Goal: Task Accomplishment & Management: Complete application form

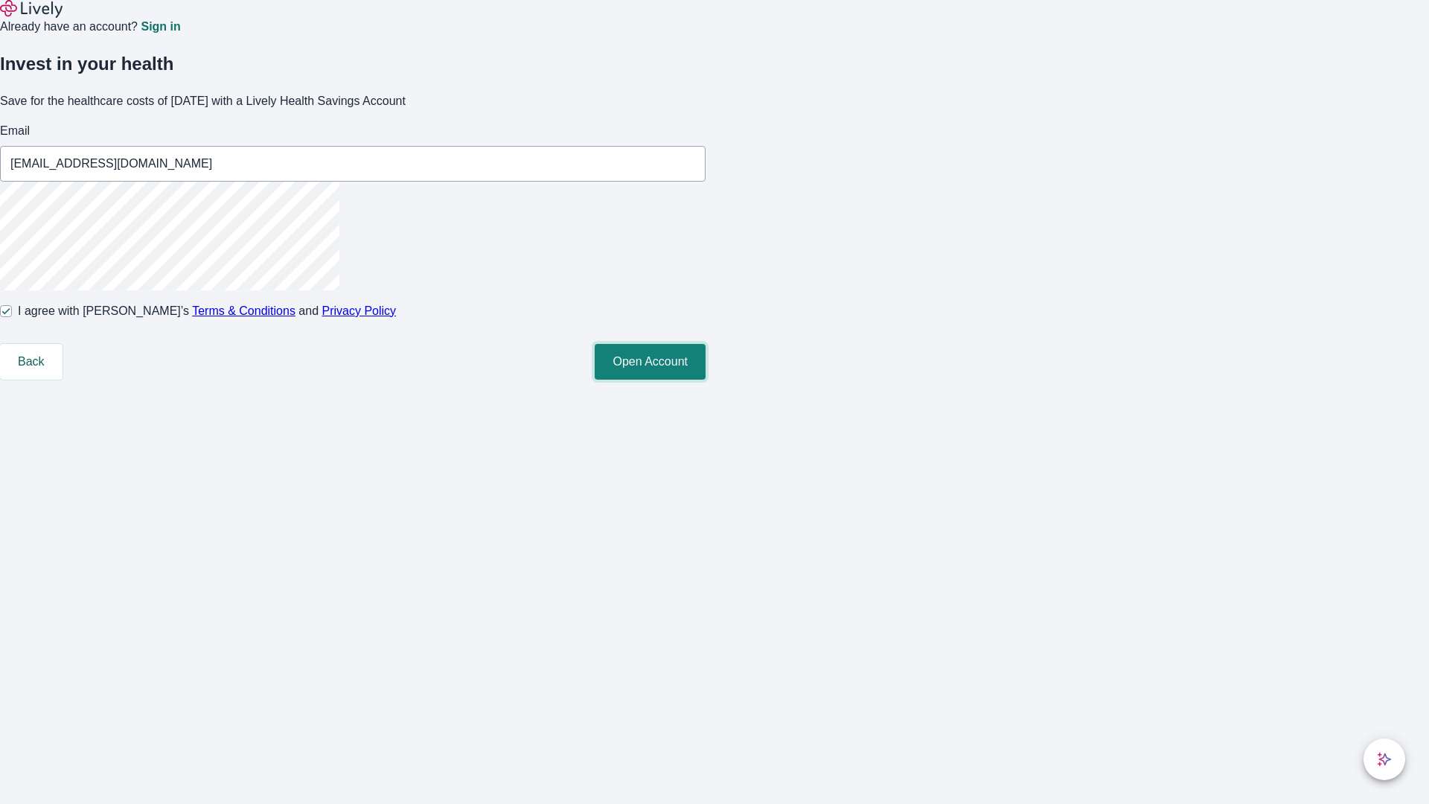
click at [705, 379] on button "Open Account" at bounding box center [650, 362] width 111 height 36
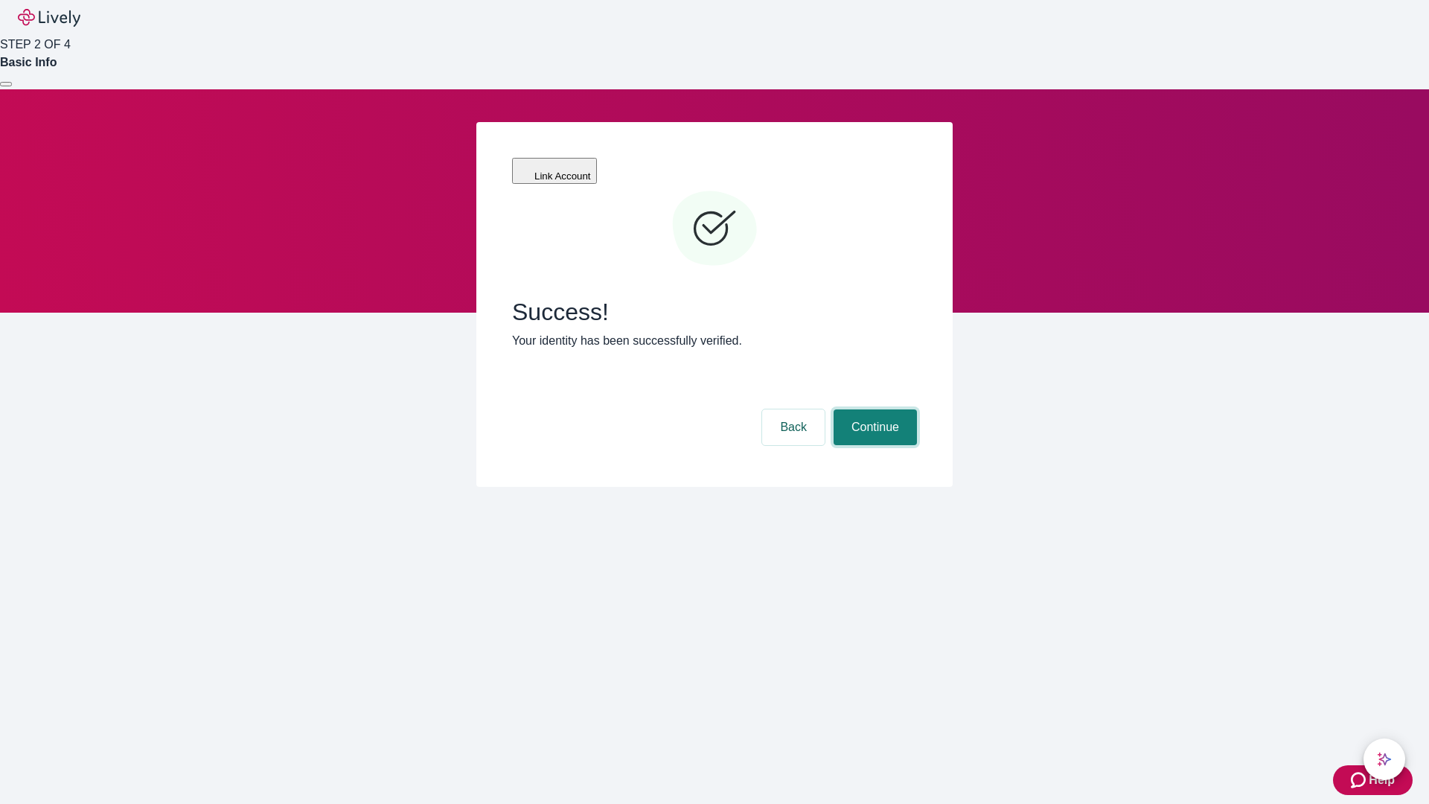
click at [873, 409] on button "Continue" at bounding box center [874, 427] width 83 height 36
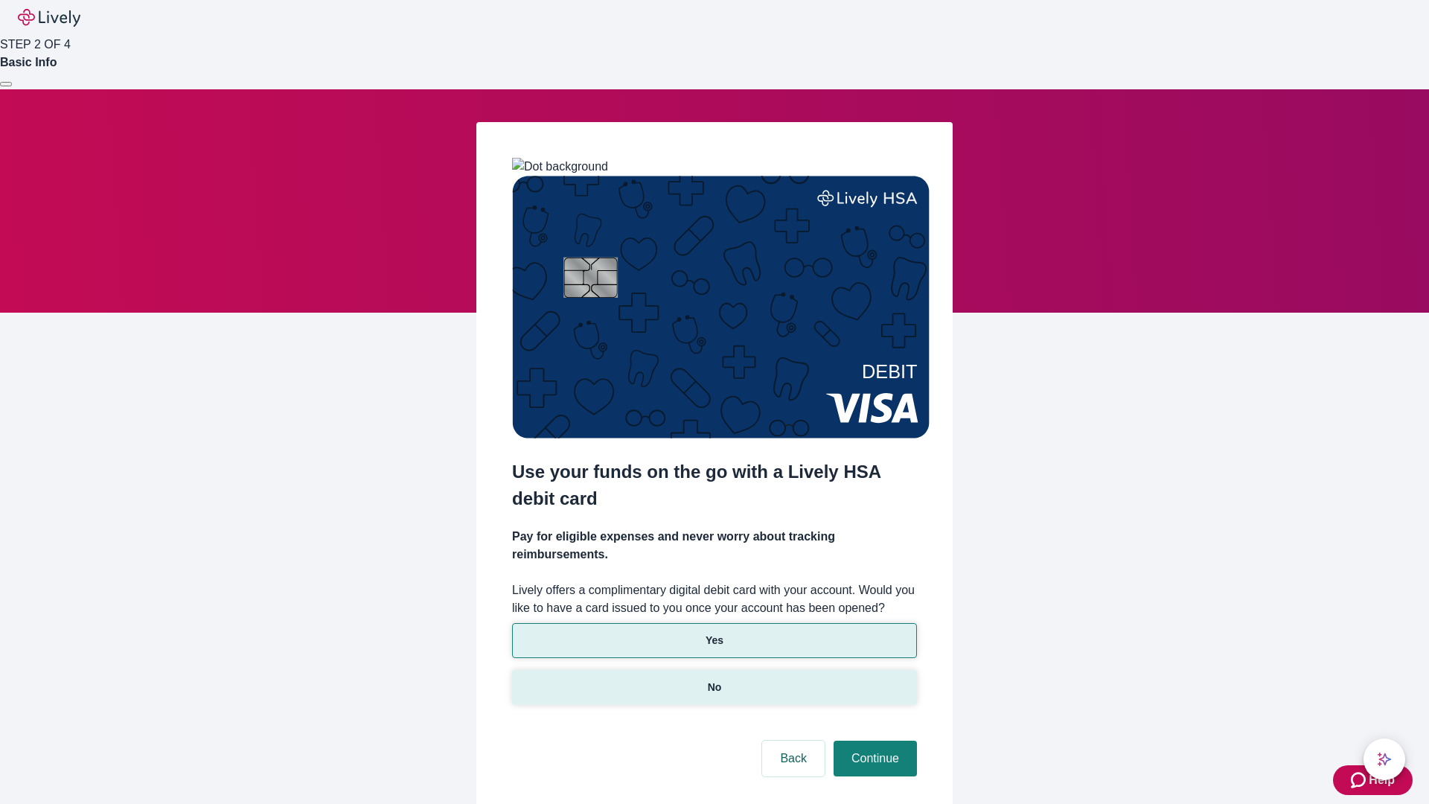
click at [714, 679] on p "No" at bounding box center [715, 687] width 14 height 16
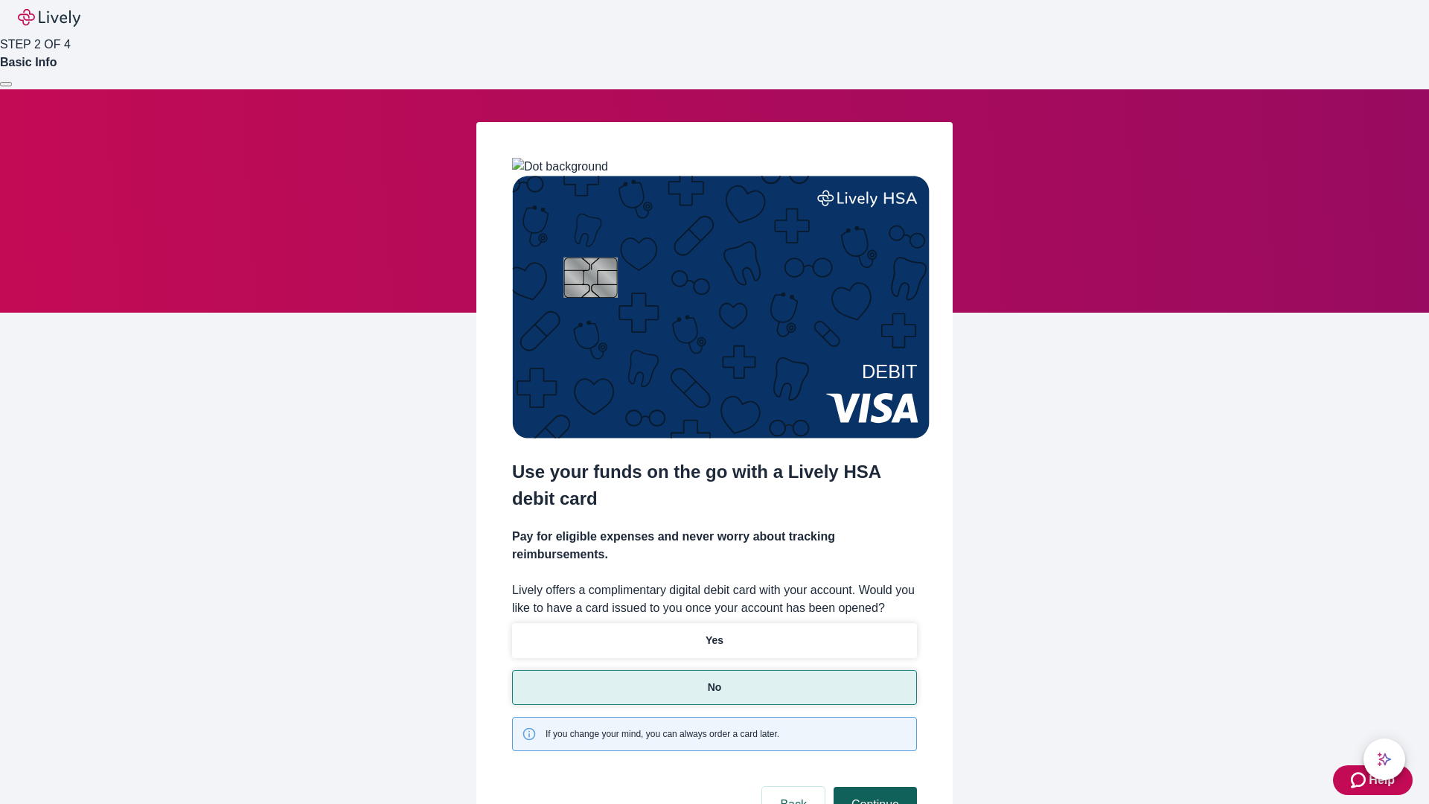
click at [873, 786] on button "Continue" at bounding box center [874, 804] width 83 height 36
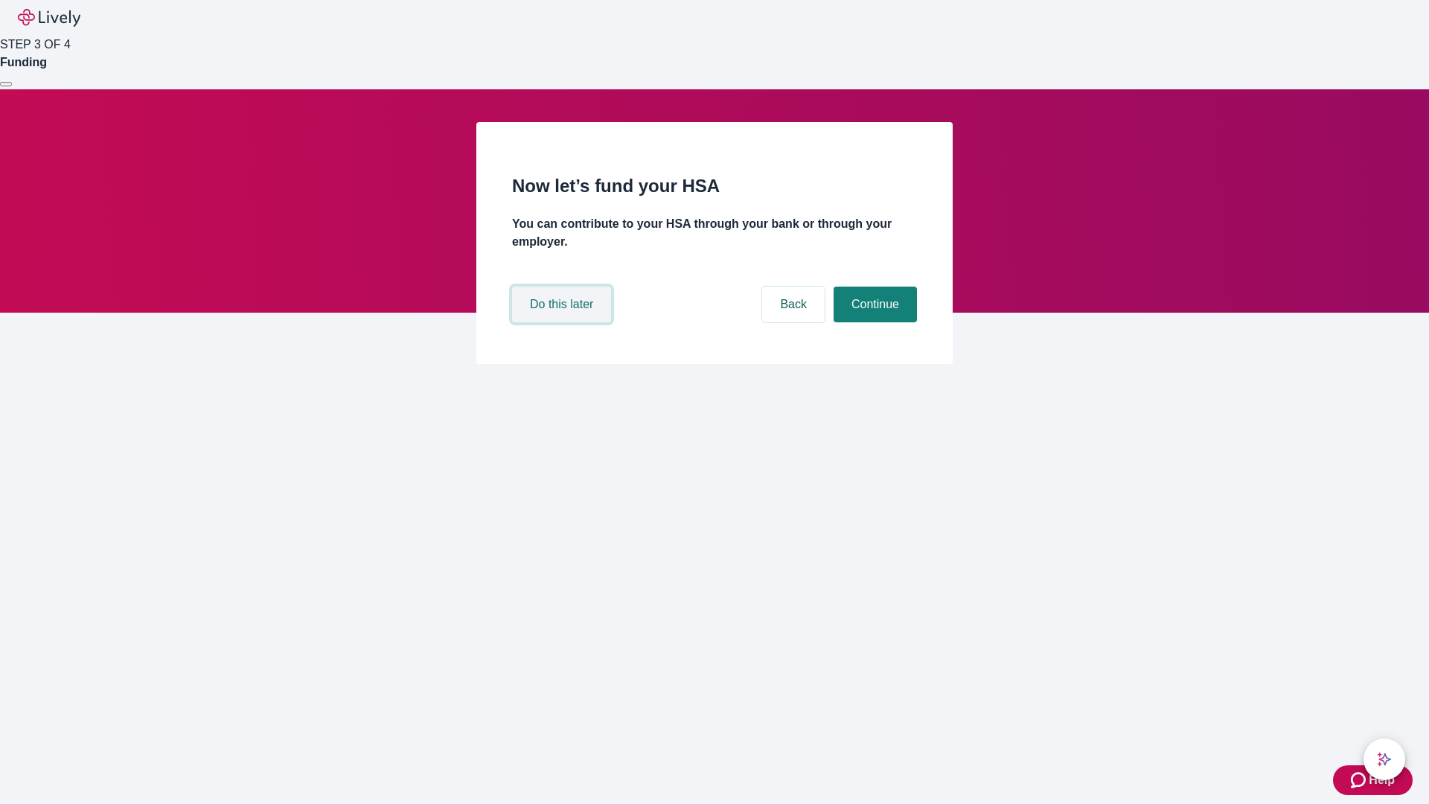
click at [563, 322] on button "Do this later" at bounding box center [561, 304] width 99 height 36
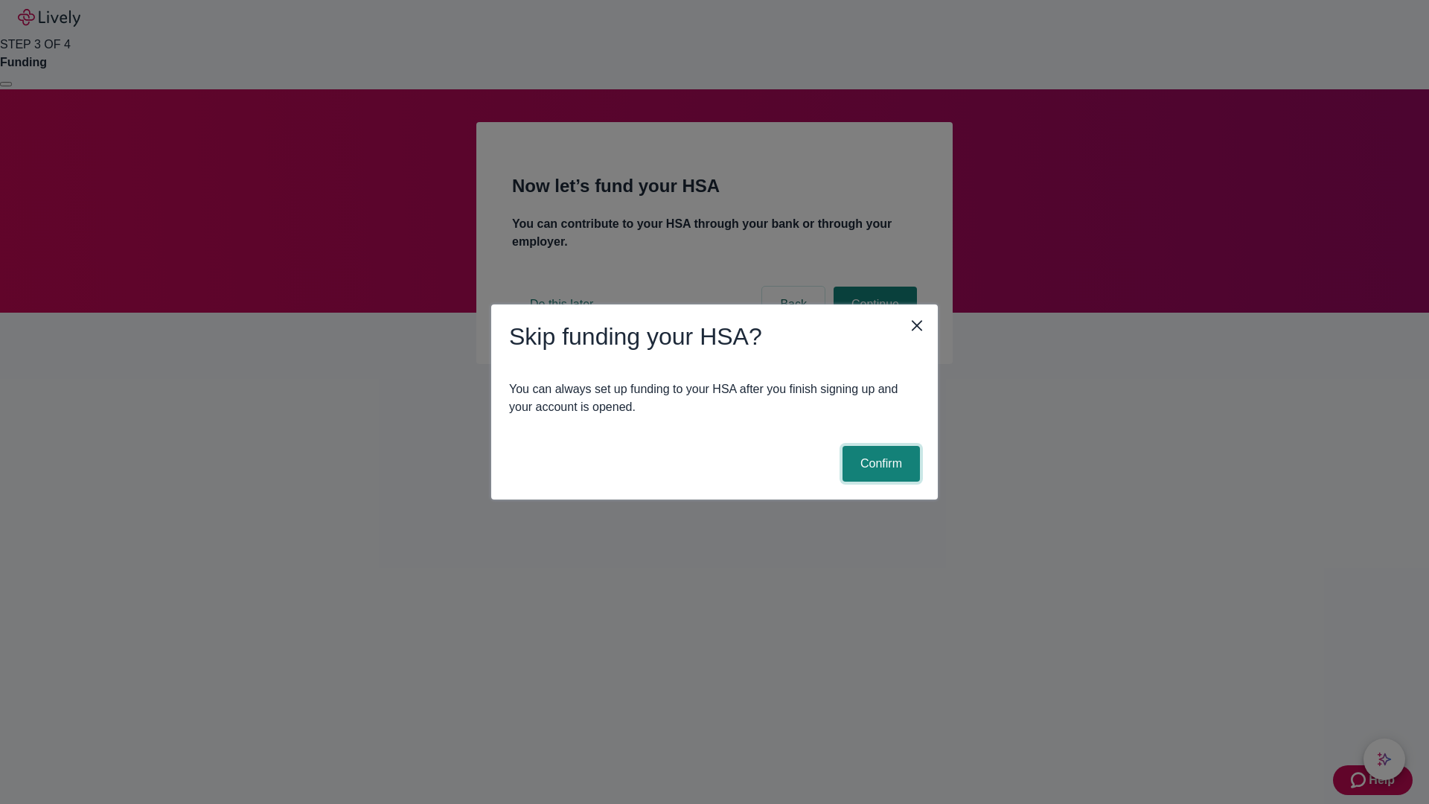
click at [879, 464] on button "Confirm" at bounding box center [880, 464] width 77 height 36
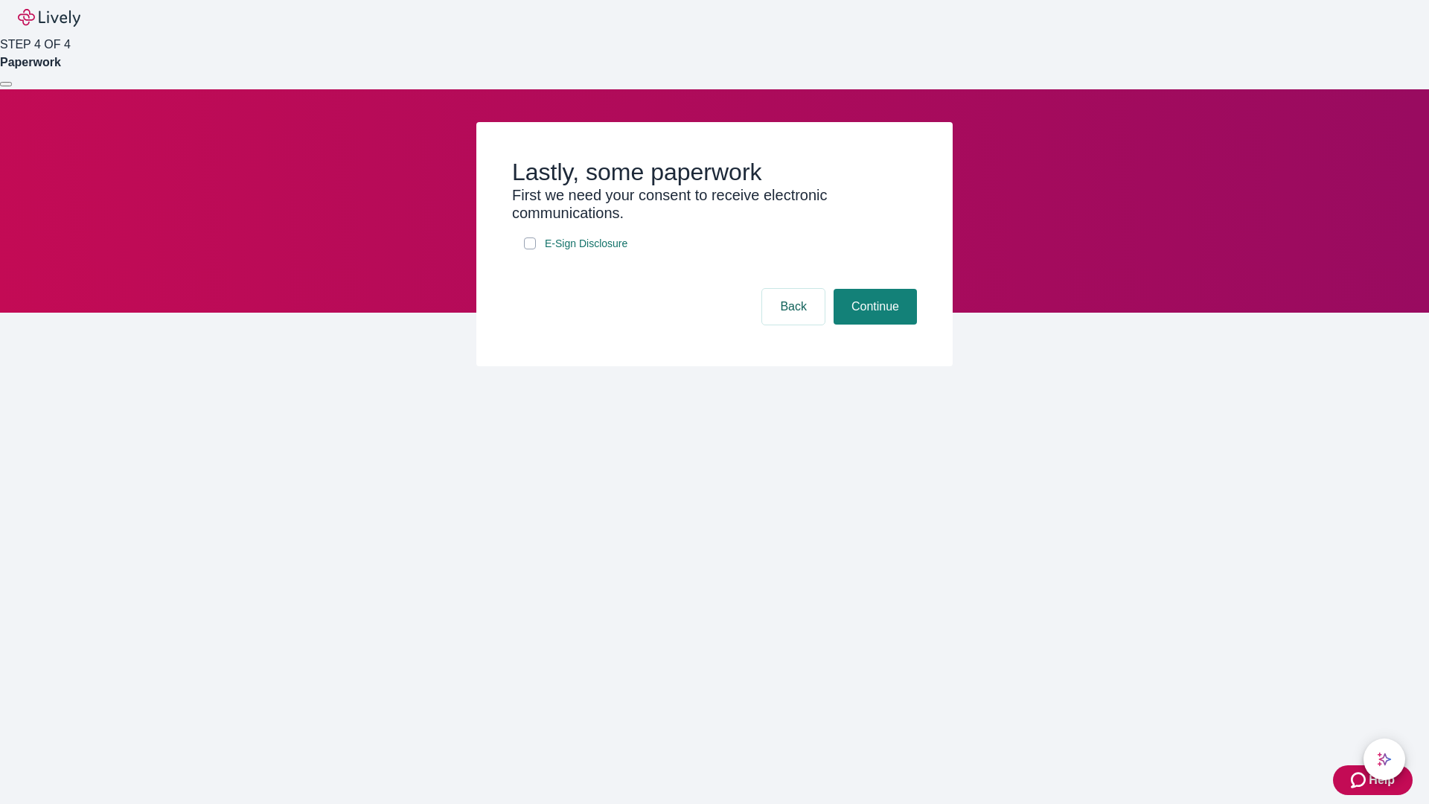
click at [530, 249] on input "E-Sign Disclosure" at bounding box center [530, 243] width 12 height 12
checkbox input "true"
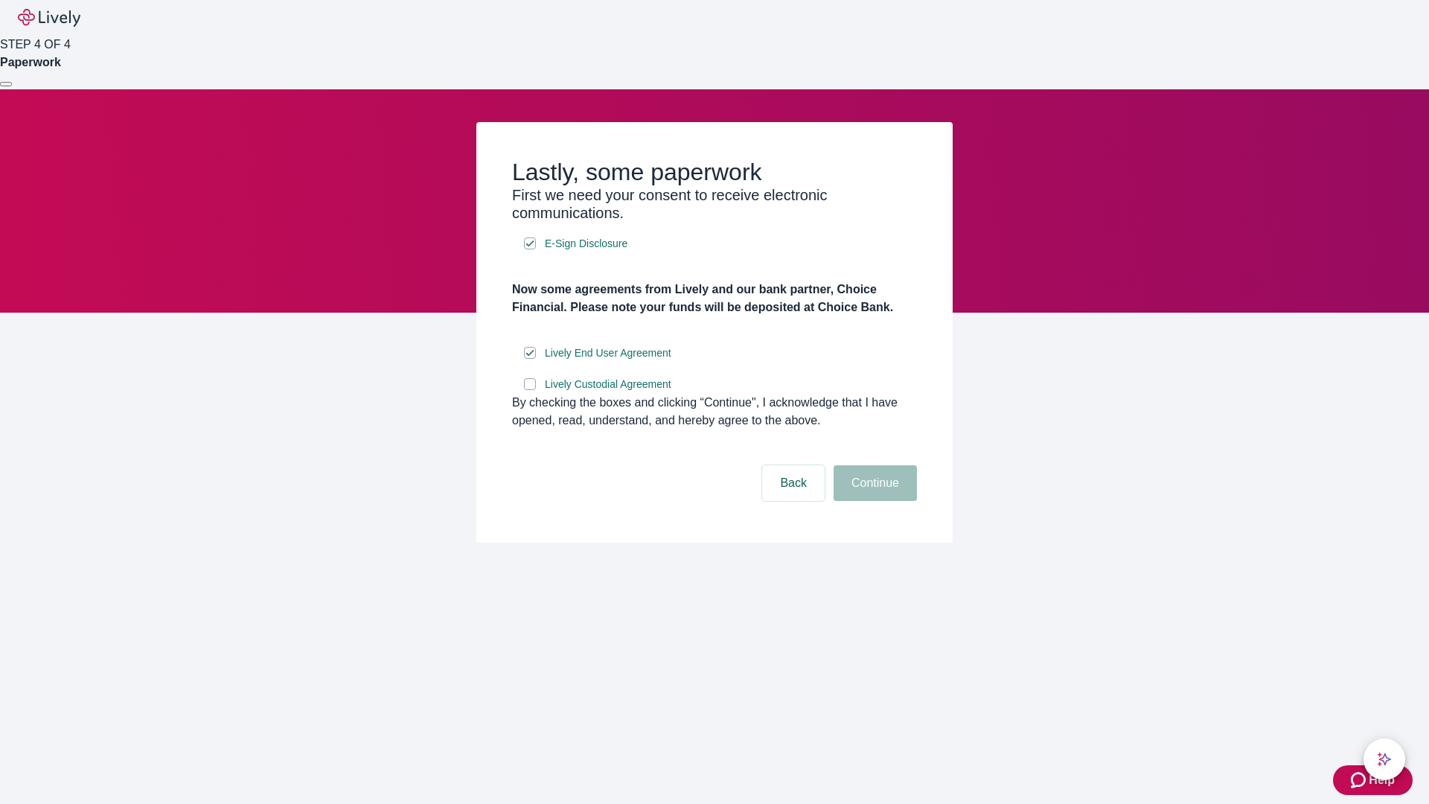
click at [530, 390] on input "Lively Custodial Agreement" at bounding box center [530, 384] width 12 height 12
checkbox input "true"
click at [873, 501] on button "Continue" at bounding box center [874, 483] width 83 height 36
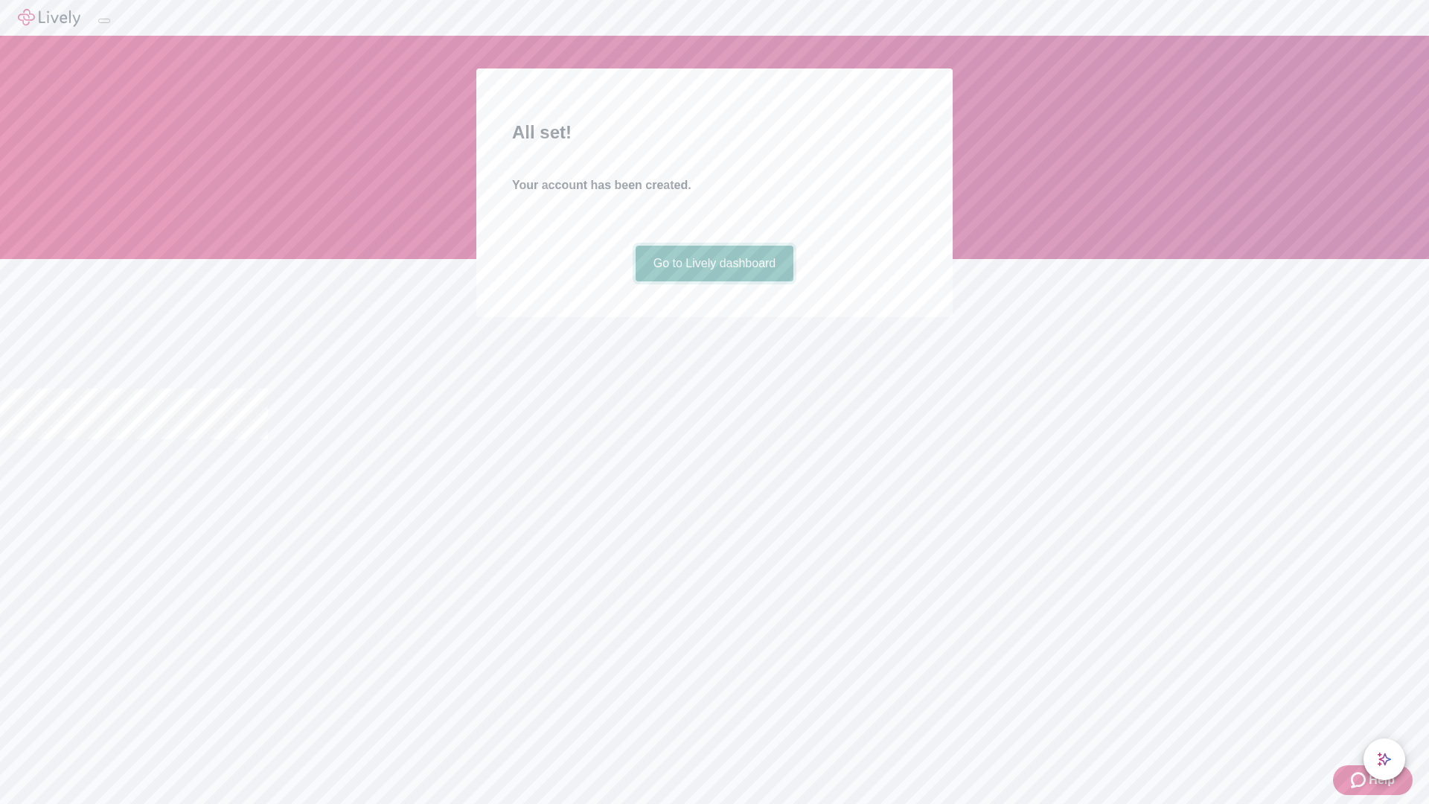
click at [714, 281] on link "Go to Lively dashboard" at bounding box center [714, 264] width 158 height 36
